Goal: Transaction & Acquisition: Purchase product/service

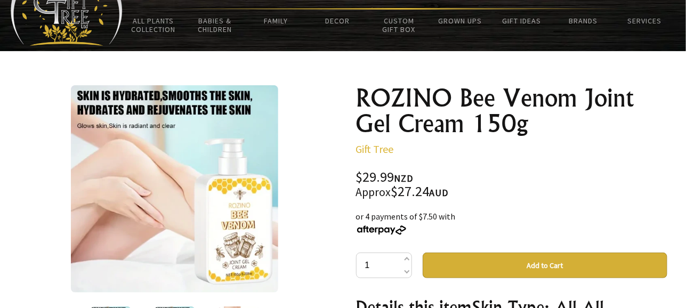
scroll to position [53, 0]
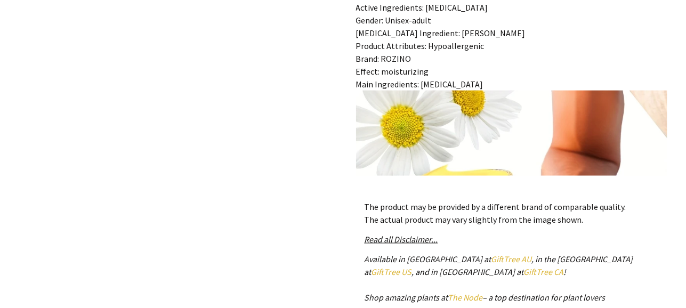
scroll to position [533, 0]
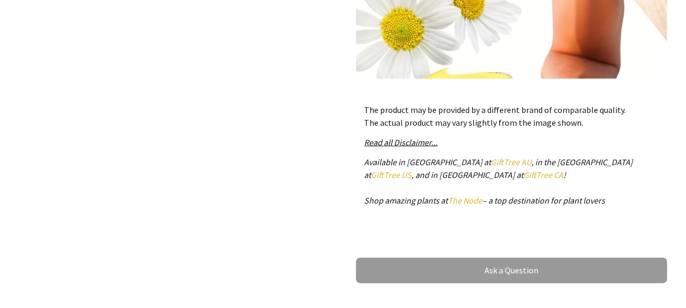
click at [491, 163] on link "GiftTree AU" at bounding box center [511, 162] width 40 height 11
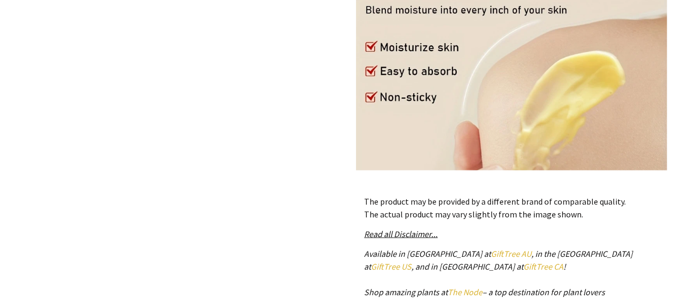
scroll to position [479, 0]
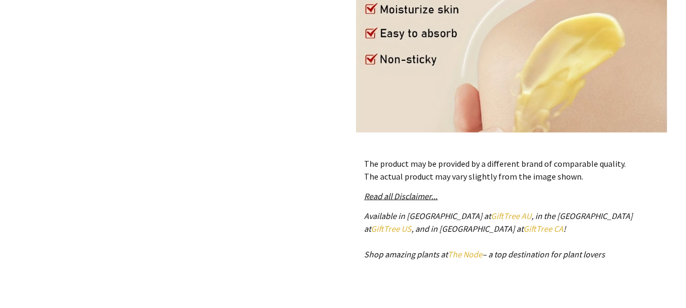
click at [491, 212] on link "GiftTree AU" at bounding box center [511, 215] width 40 height 11
